Goal: Task Accomplishment & Management: Manage account settings

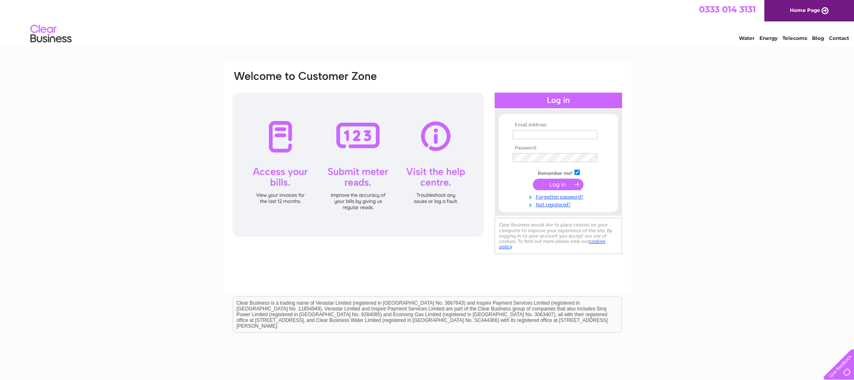
type input "amy@lecawgroup.com"
click at [559, 184] on input "submit" at bounding box center [558, 185] width 51 height 12
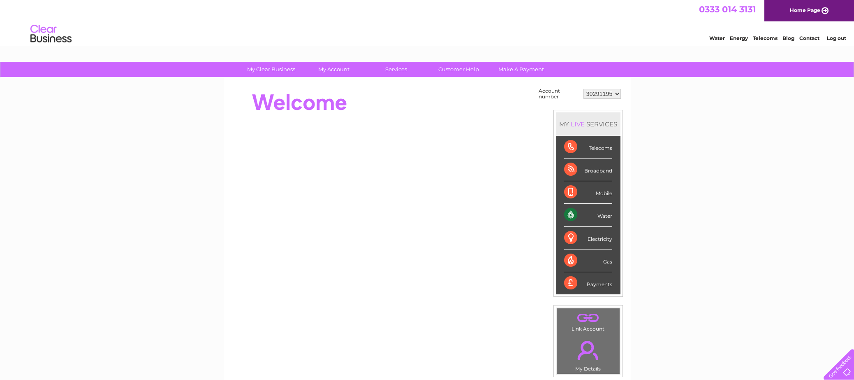
click at [588, 214] on div "Water" at bounding box center [588, 215] width 48 height 23
click at [573, 215] on div "Water" at bounding box center [588, 215] width 48 height 23
click at [617, 92] on select "30291195" at bounding box center [602, 94] width 37 height 10
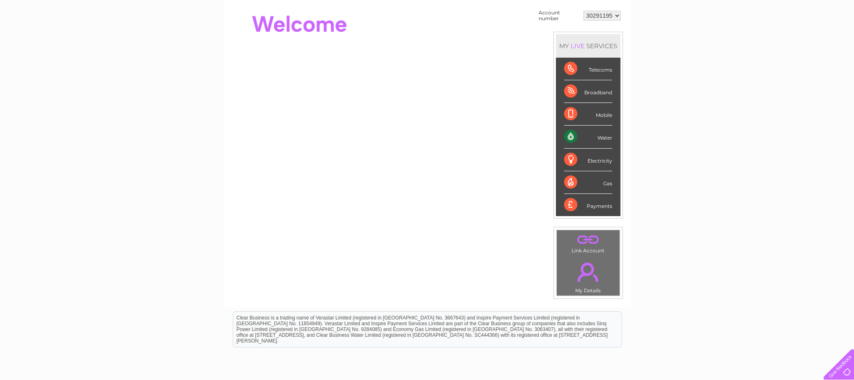
scroll to position [77, 0]
click at [587, 139] on div "Water" at bounding box center [588, 137] width 48 height 23
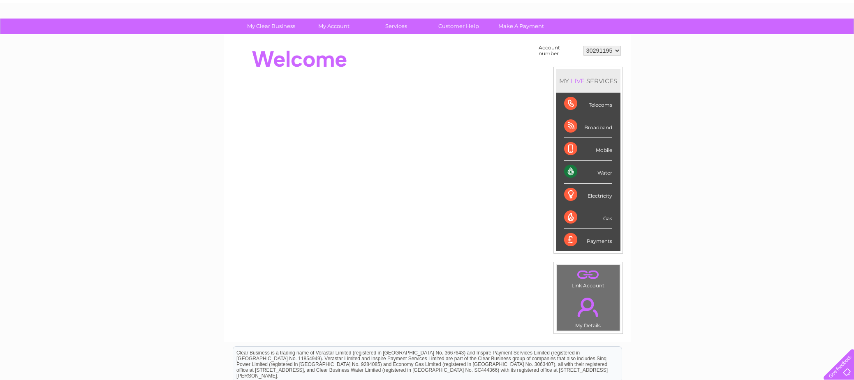
scroll to position [0, 0]
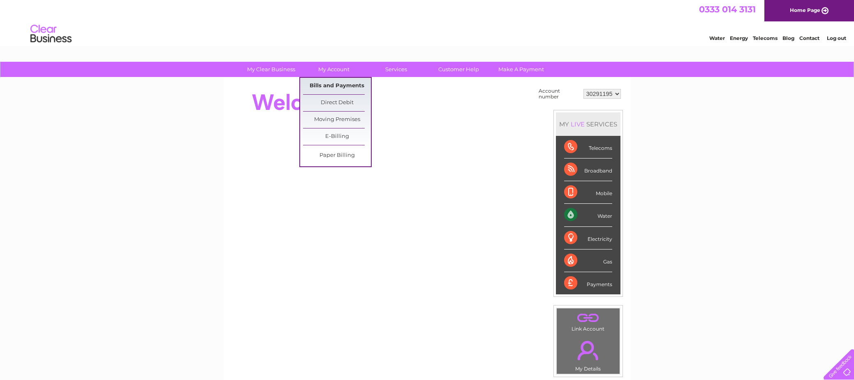
click at [340, 84] on link "Bills and Payments" at bounding box center [337, 86] width 68 height 16
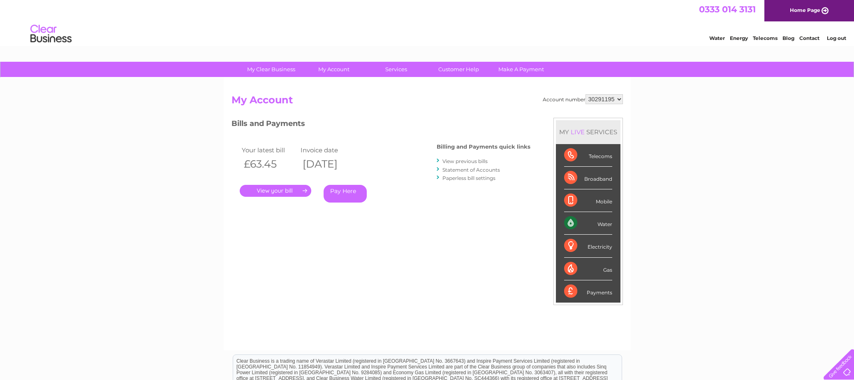
click at [284, 188] on link "." at bounding box center [276, 191] width 72 height 12
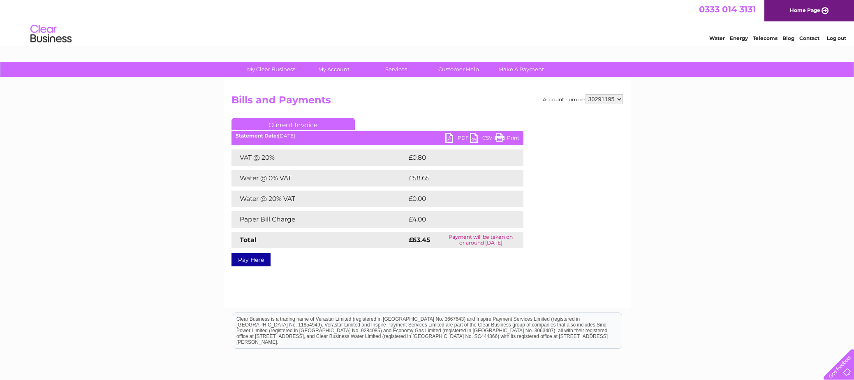
click at [463, 137] on link "PDF" at bounding box center [457, 139] width 25 height 12
click at [461, 136] on link "PDF" at bounding box center [457, 139] width 25 height 12
